Goal: Information Seeking & Learning: Learn about a topic

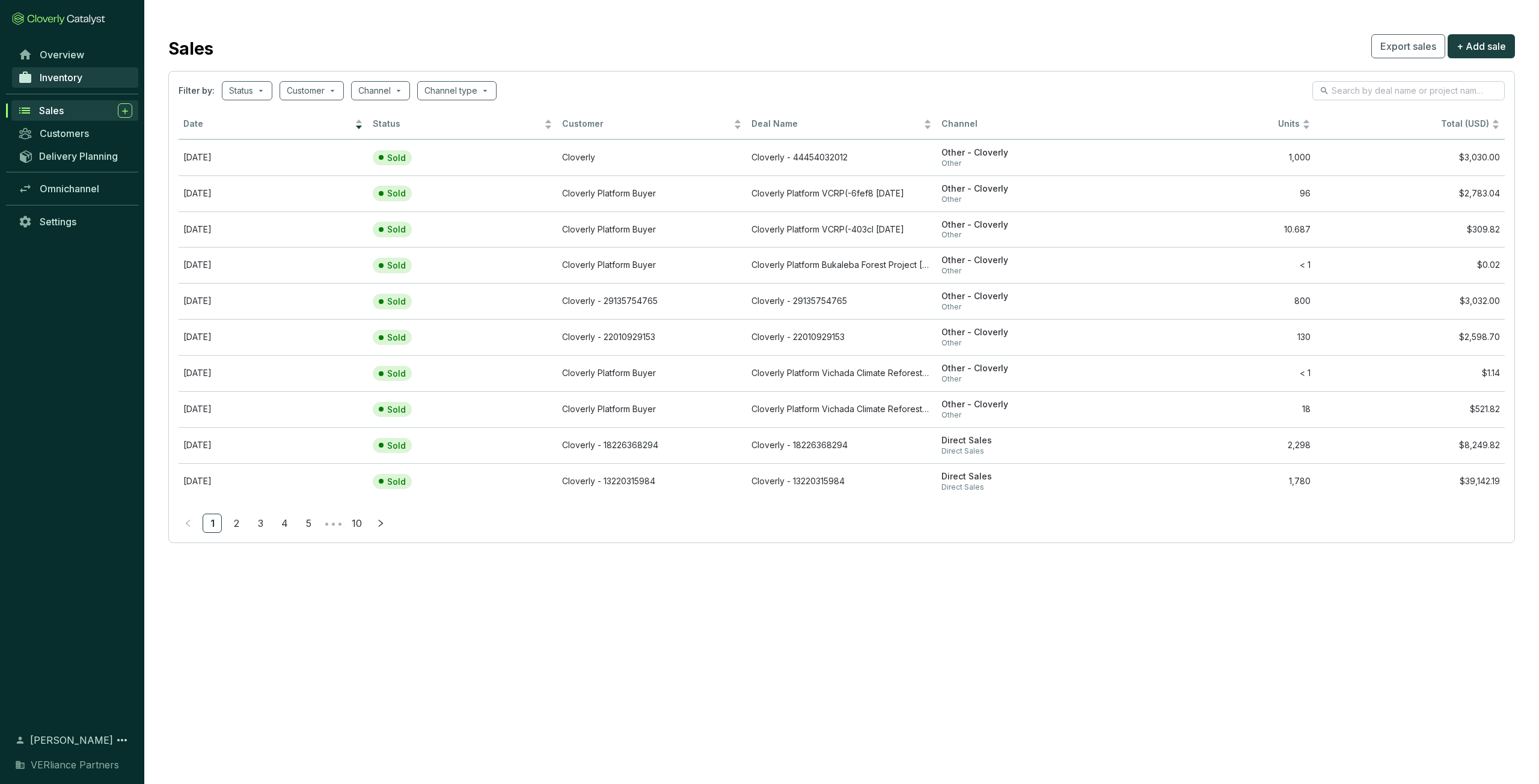
click at [89, 75] on link "Inventory" at bounding box center [75, 77] width 126 height 20
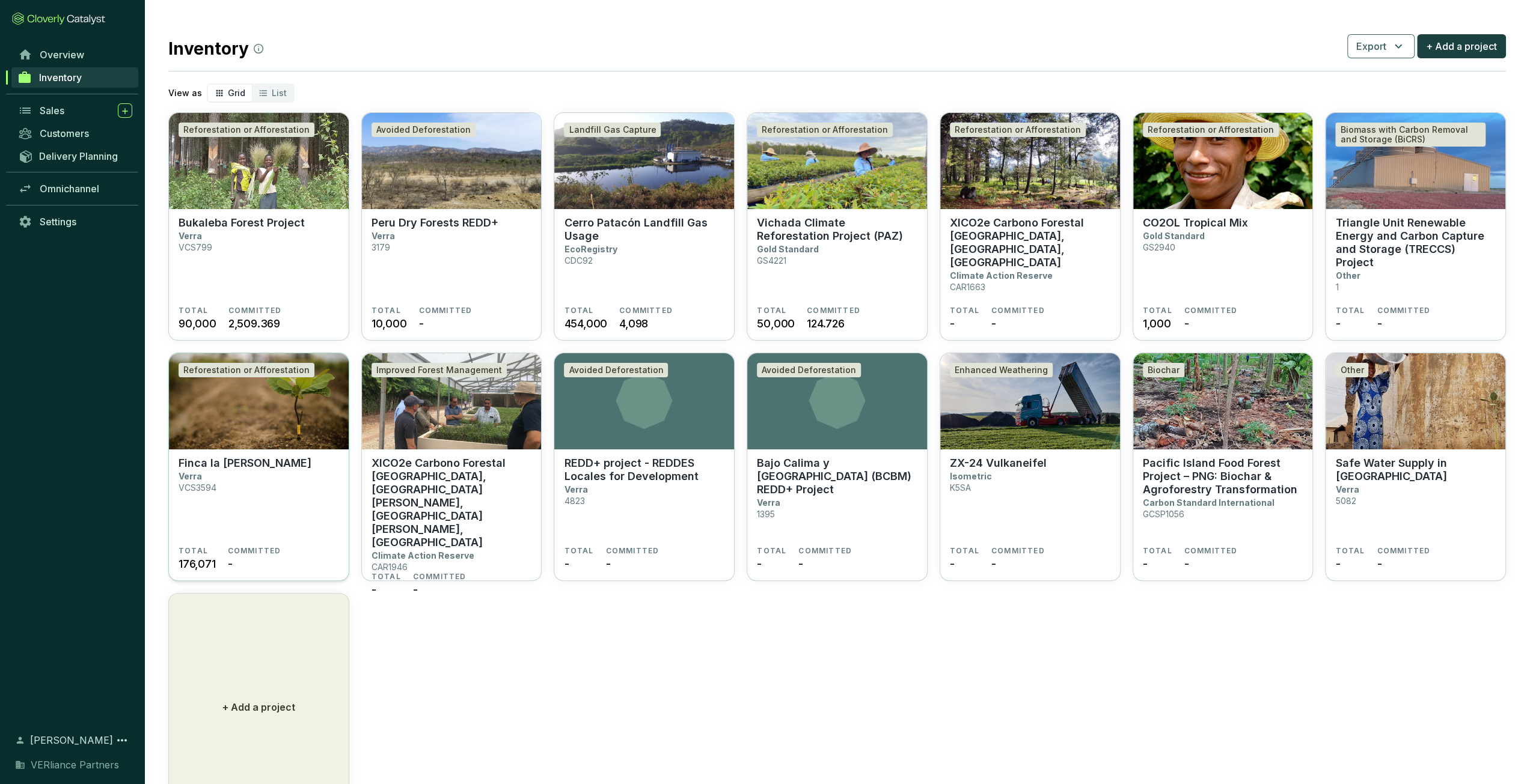
click at [217, 387] on section "Finca la [PERSON_NAME] Verra VCS3594" at bounding box center [258, 501] width 160 height 90
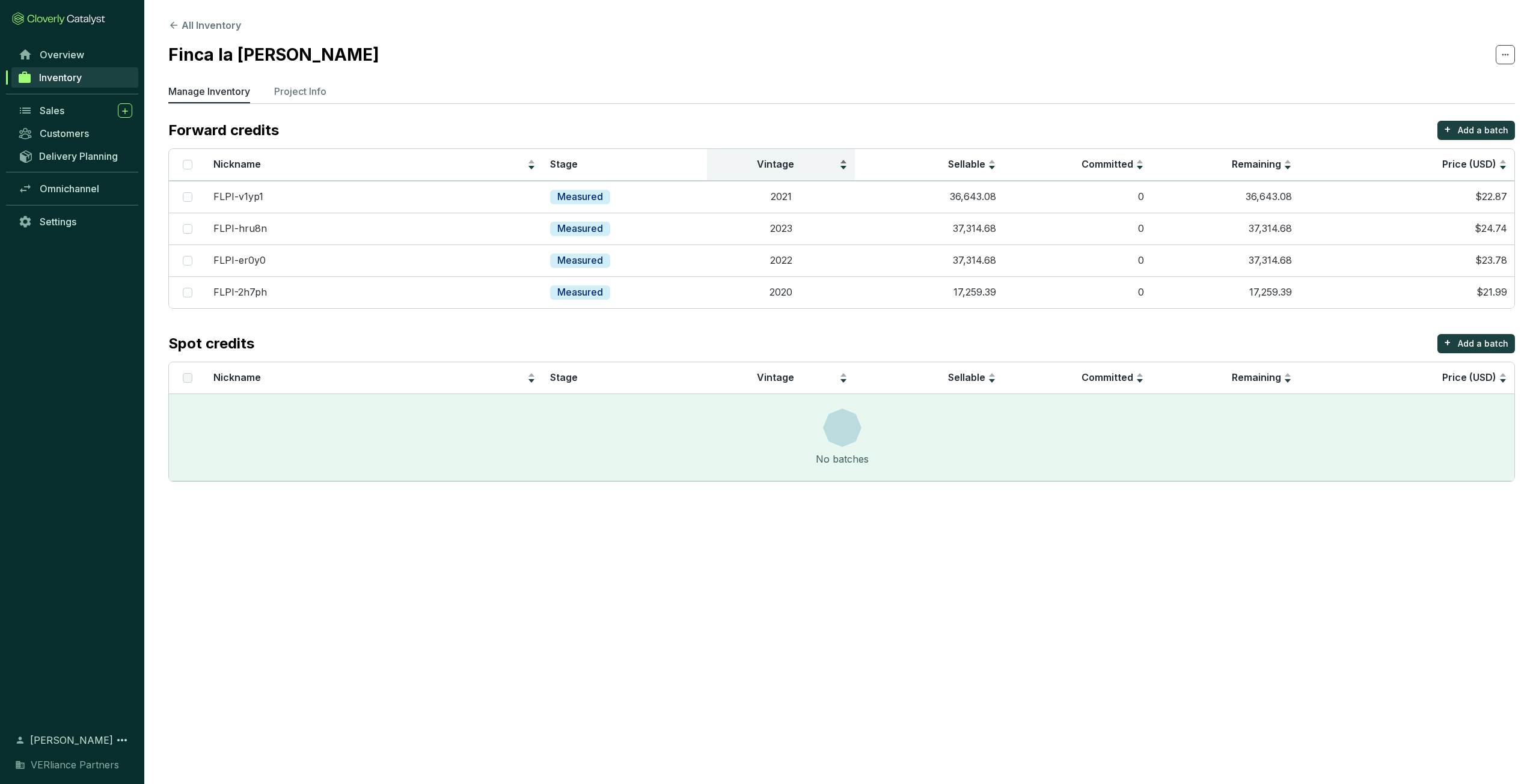
click at [767, 169] on span "Vintage" at bounding box center [775, 164] width 37 height 12
click at [767, 169] on span "Vintage" at bounding box center [775, 164] width 37 height 12
click at [300, 87] on p "Project Info" at bounding box center [300, 91] width 52 height 15
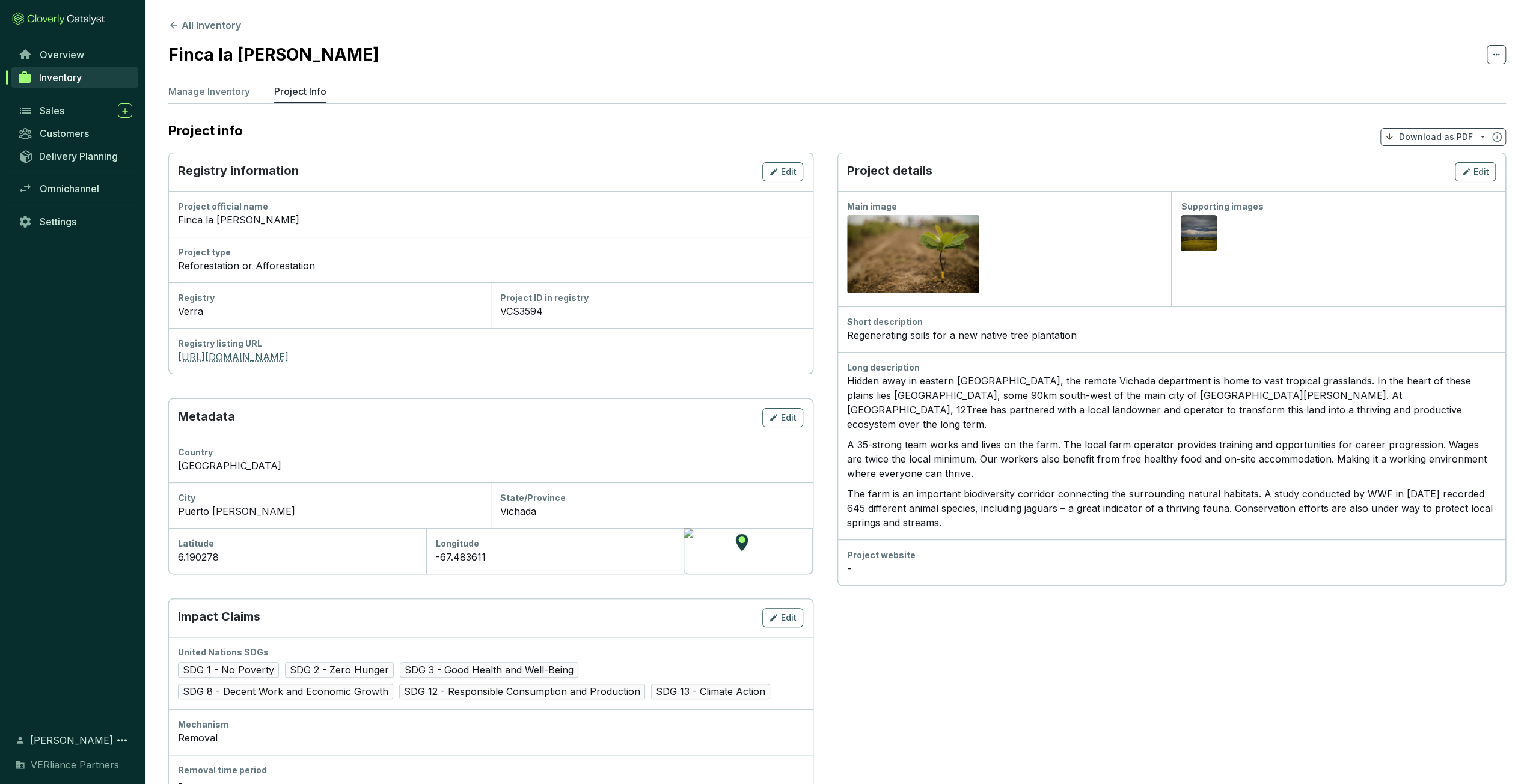
click at [370, 354] on link "https://registry.verra.org/app/projectDetail/VCS/3594" at bounding box center [491, 357] width 625 height 15
click at [72, 60] on span "Overview" at bounding box center [62, 55] width 45 height 12
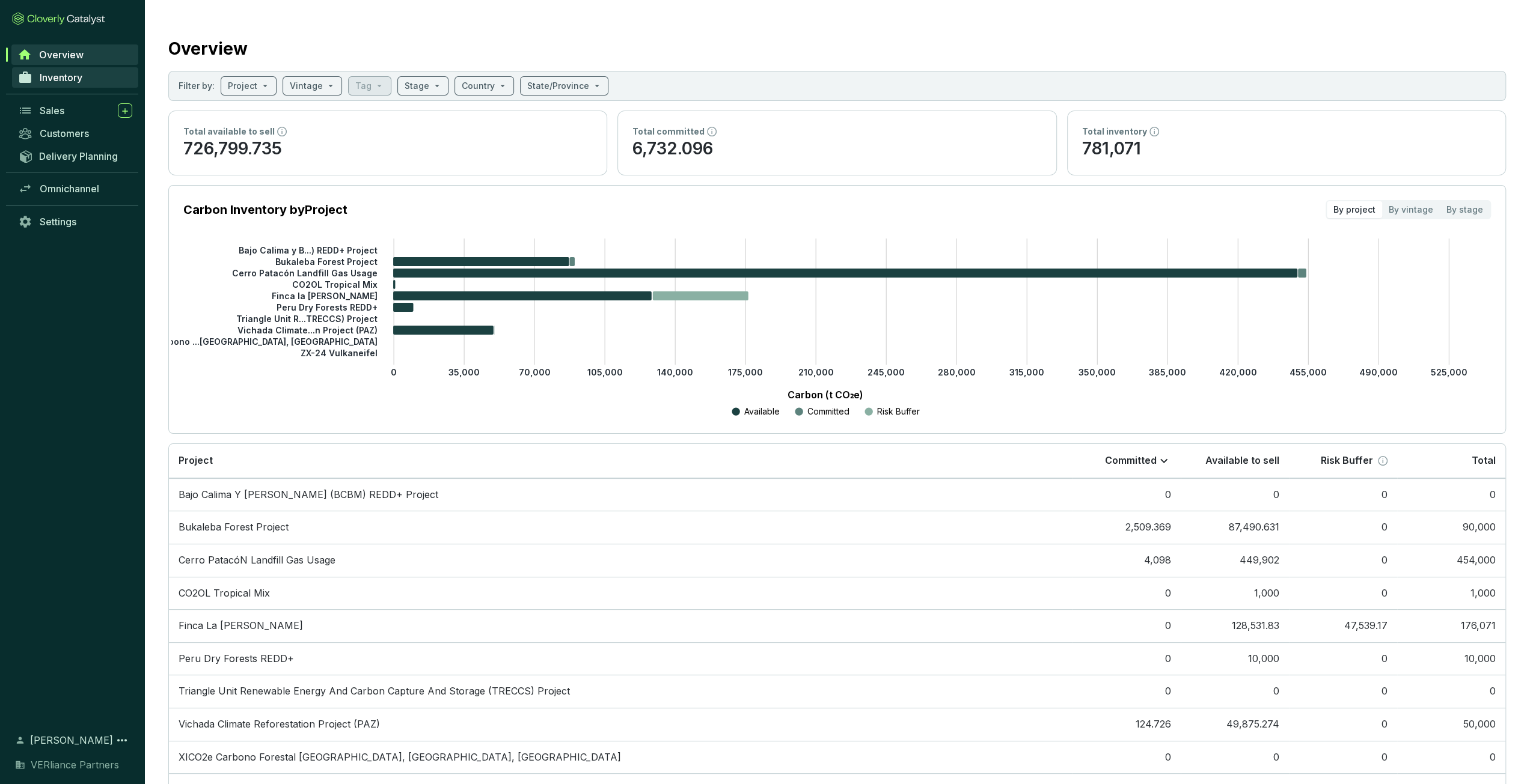
click at [73, 78] on span "Inventory" at bounding box center [61, 77] width 42 height 12
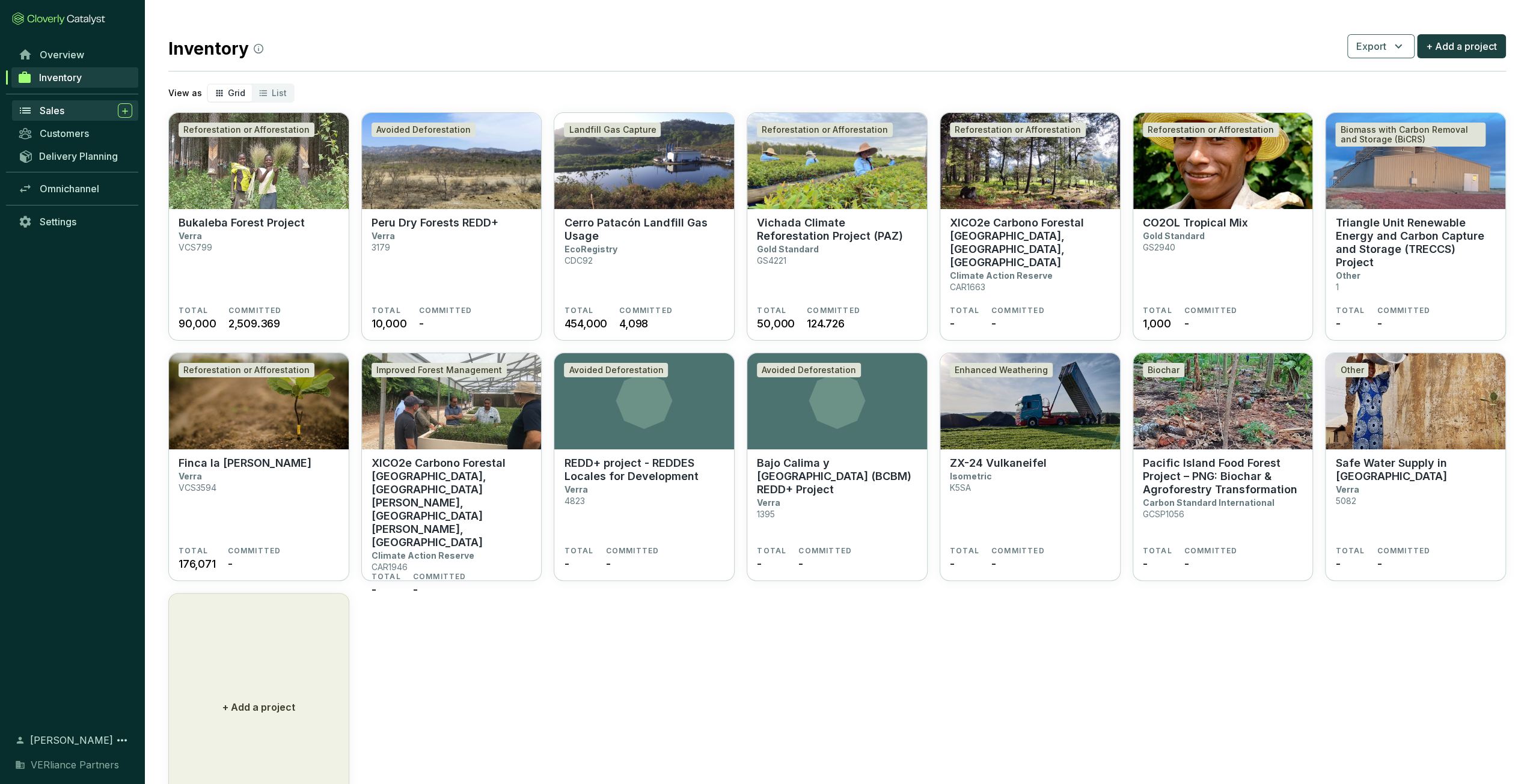
click at [75, 112] on div "Sales" at bounding box center [86, 111] width 93 height 15
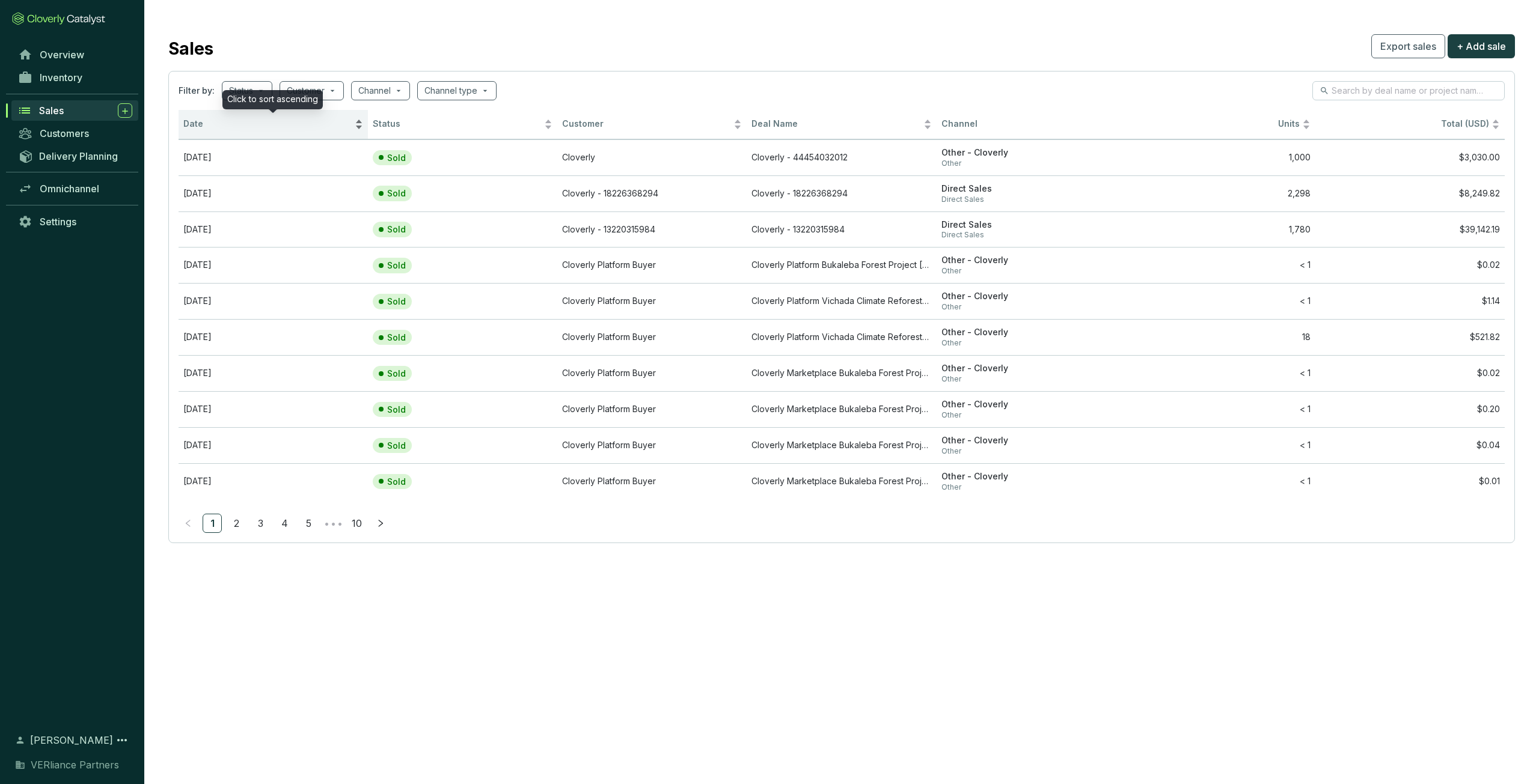
click at [254, 131] on div "Date" at bounding box center [273, 125] width 180 height 15
